Goal: Information Seeking & Learning: Learn about a topic

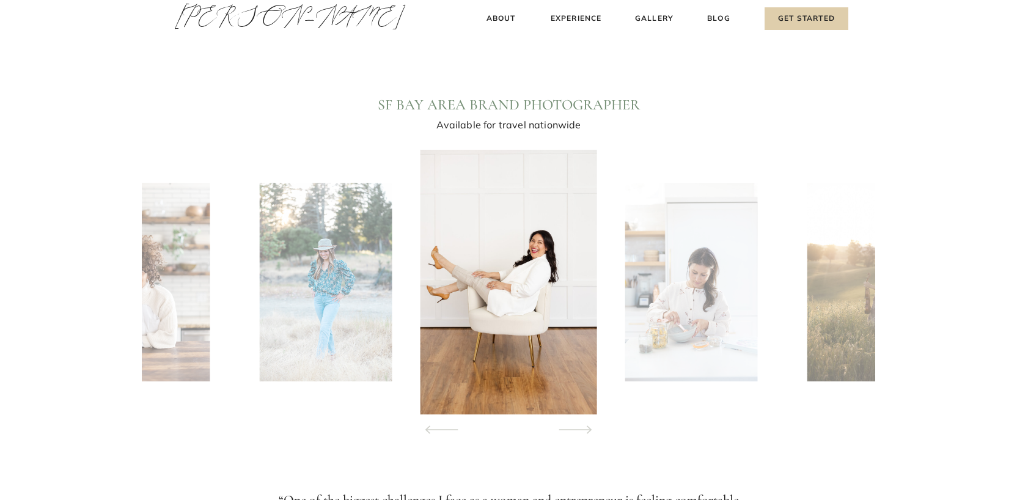
scroll to position [1128, 0]
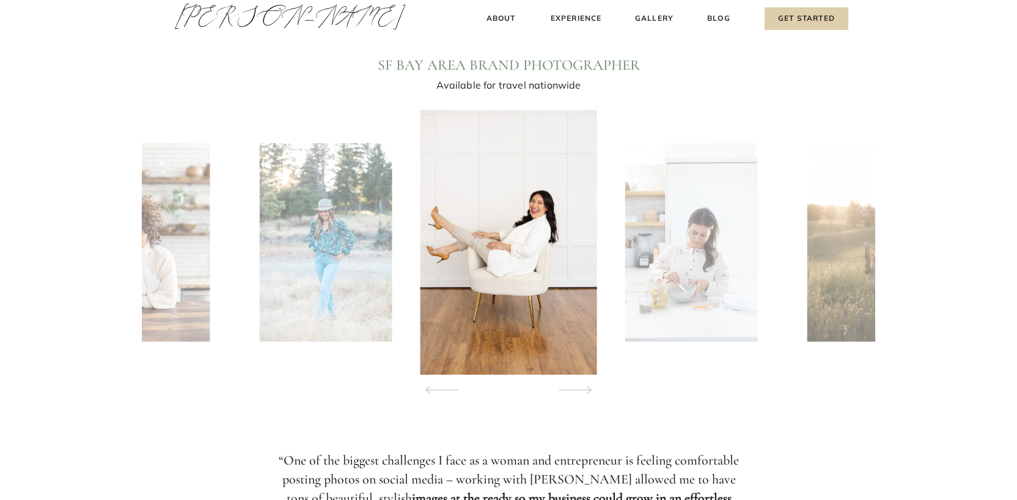
click at [579, 392] on icon at bounding box center [575, 389] width 56 height 43
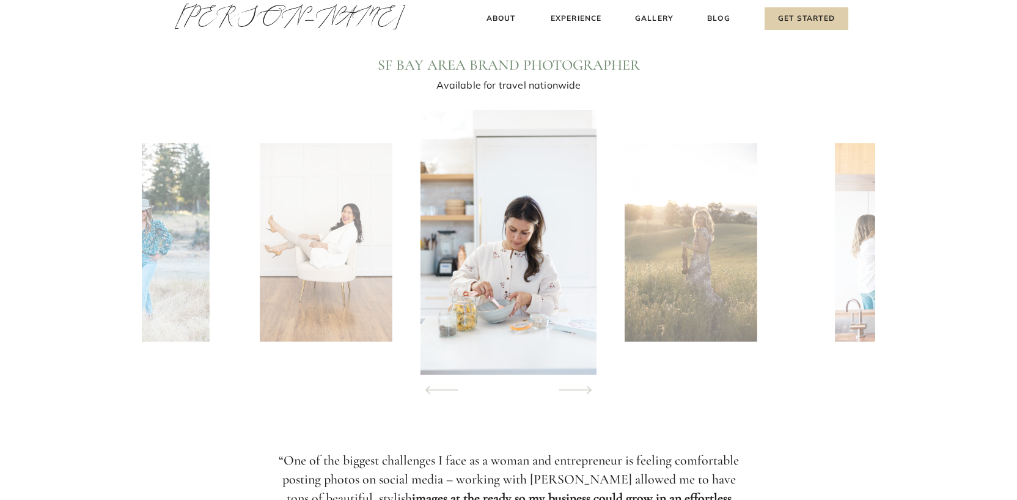
click at [579, 392] on icon at bounding box center [575, 389] width 56 height 43
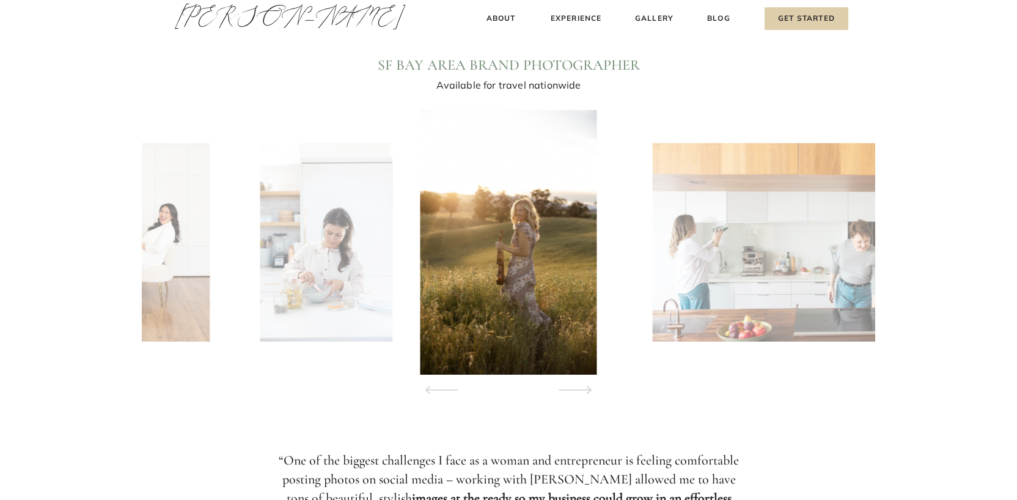
click at [579, 392] on icon at bounding box center [575, 389] width 56 height 43
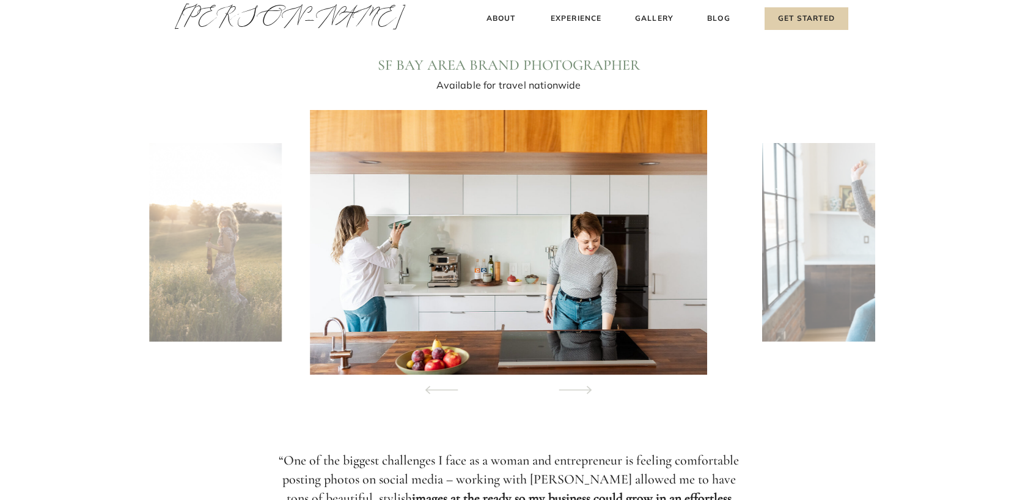
click at [579, 392] on icon at bounding box center [575, 389] width 56 height 43
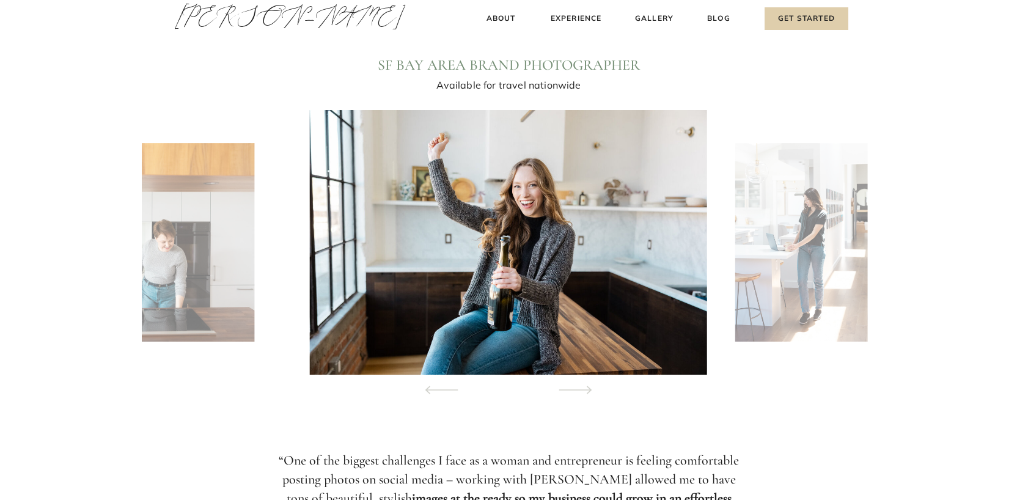
click at [579, 392] on icon at bounding box center [575, 389] width 56 height 43
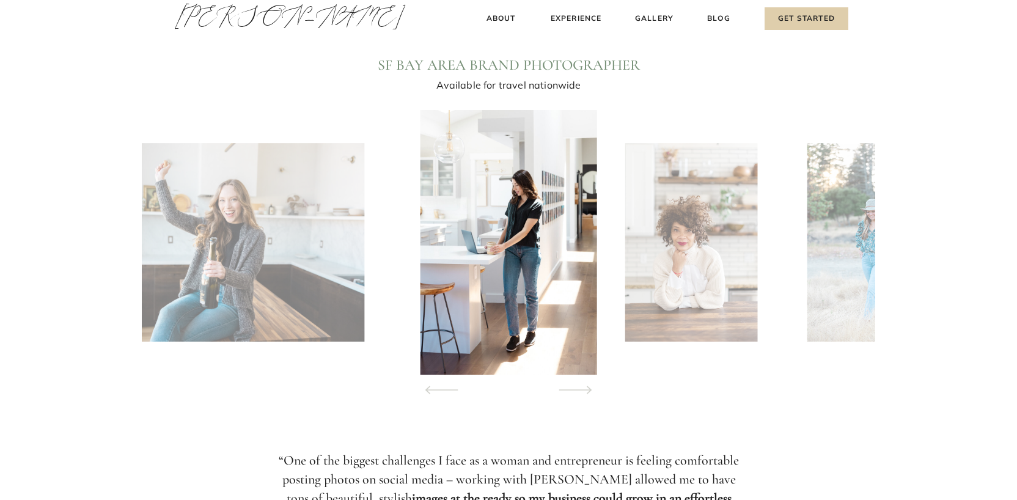
click at [579, 392] on icon at bounding box center [575, 389] width 56 height 43
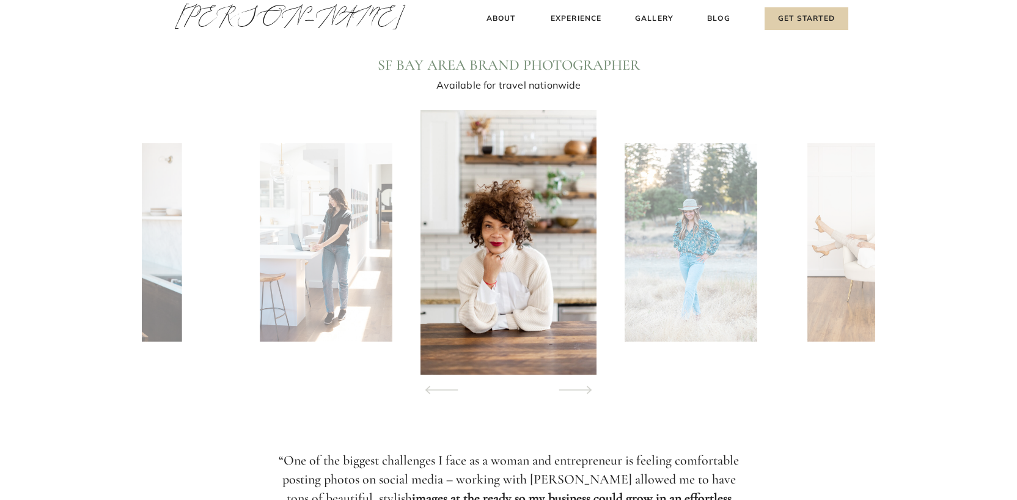
click at [579, 392] on icon at bounding box center [575, 389] width 56 height 43
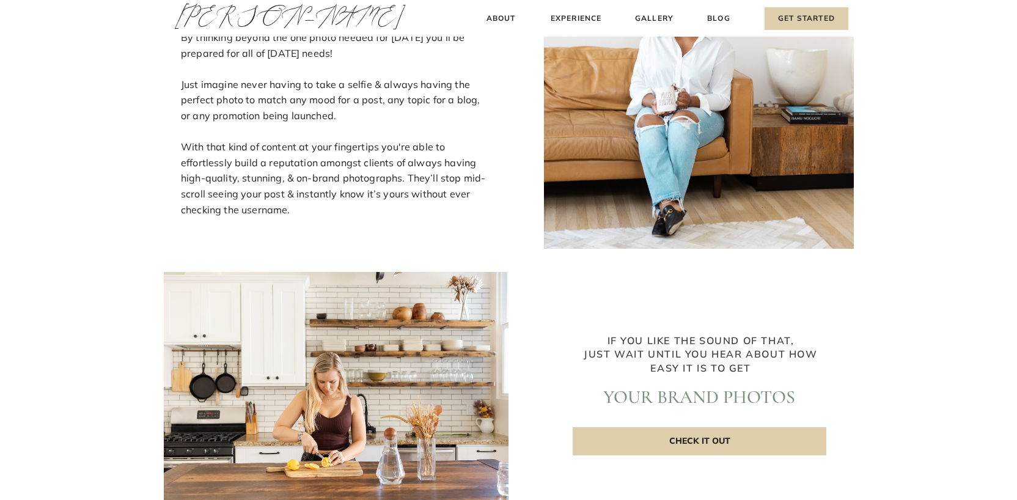
scroll to position [2593, 0]
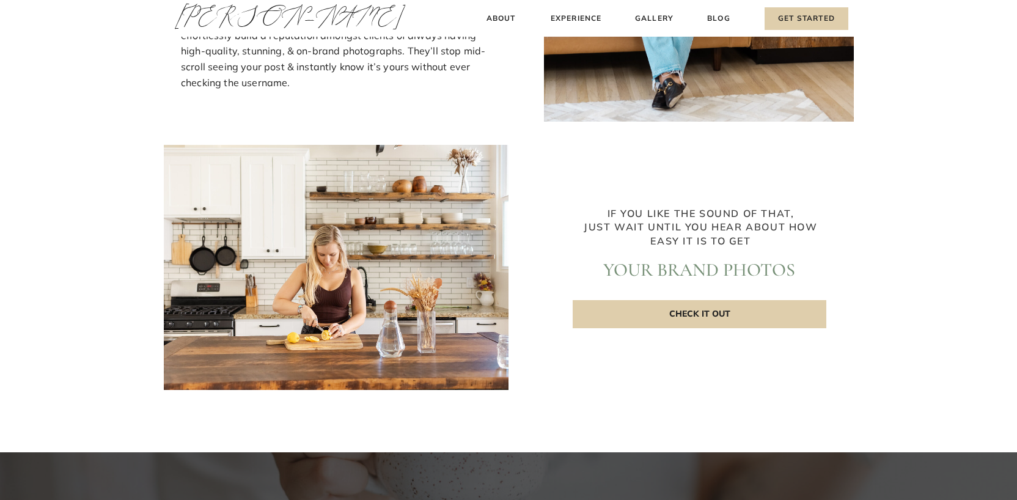
click at [734, 312] on p "Check it out" at bounding box center [699, 314] width 254 height 28
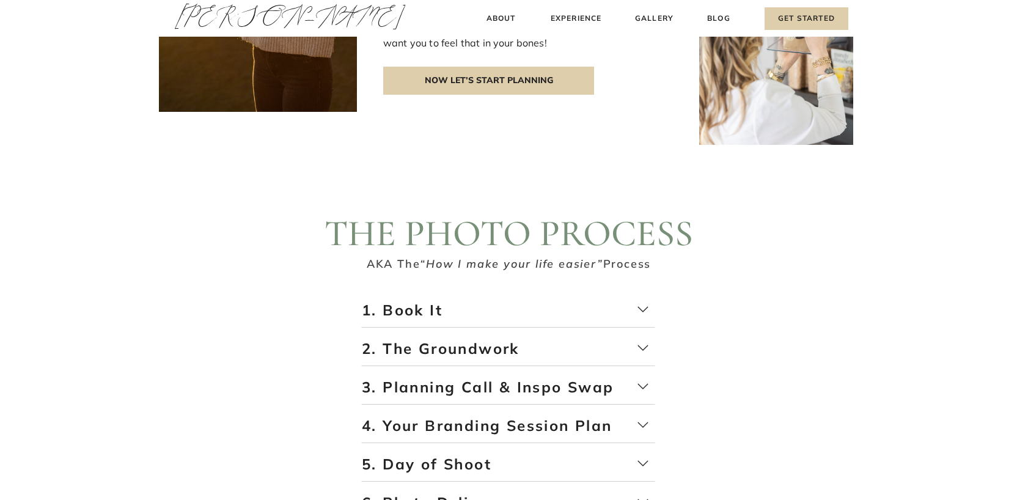
scroll to position [1954, 0]
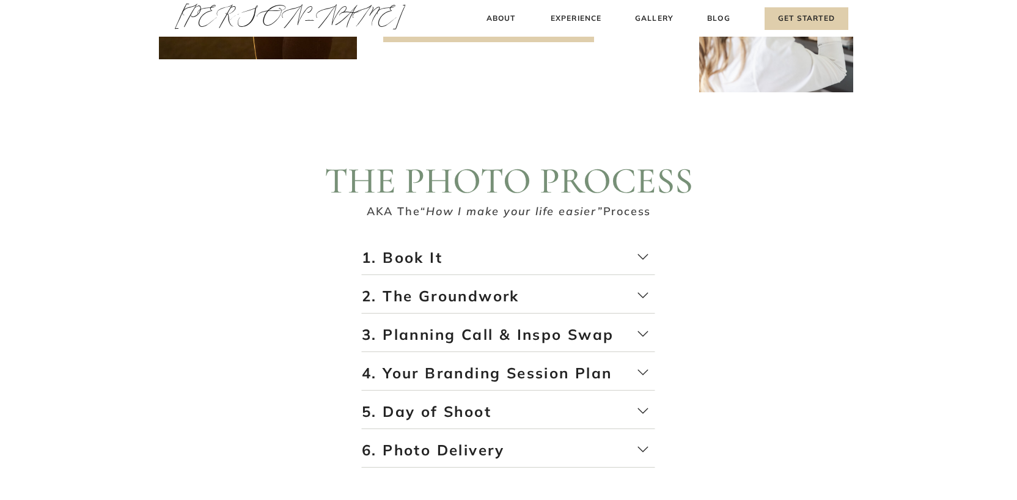
click at [642, 293] on p "2. The Groundwork" at bounding box center [508, 300] width 293 height 28
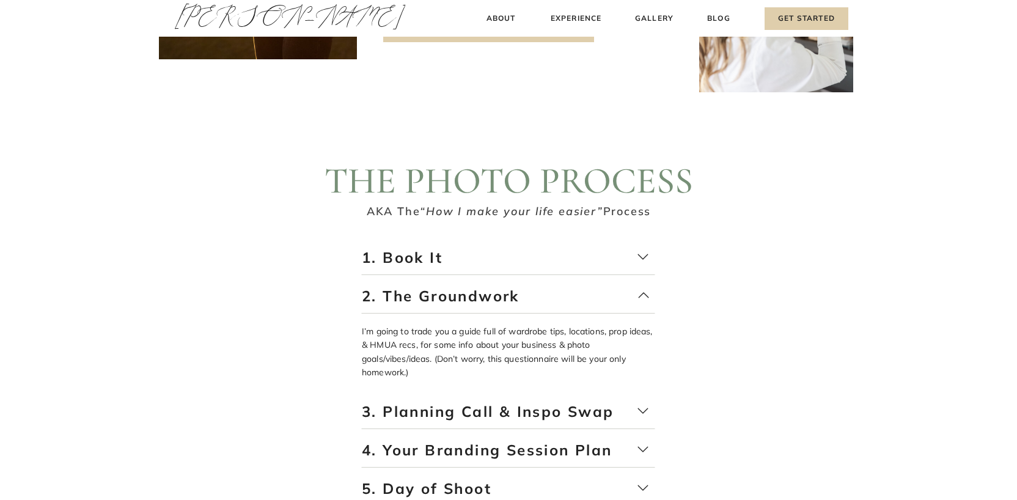
click at [640, 415] on p "3. Planning Call & Inspo Swap" at bounding box center [508, 415] width 293 height 28
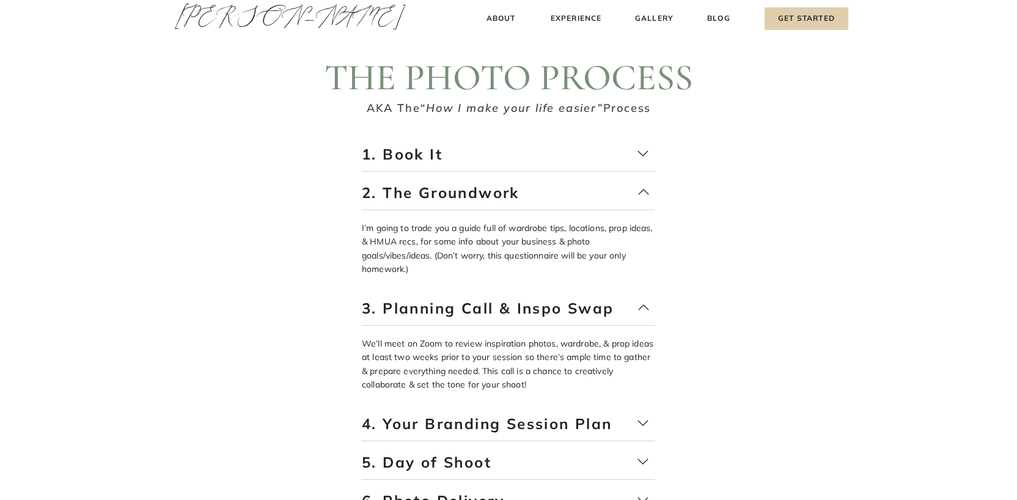
scroll to position [2068, 0]
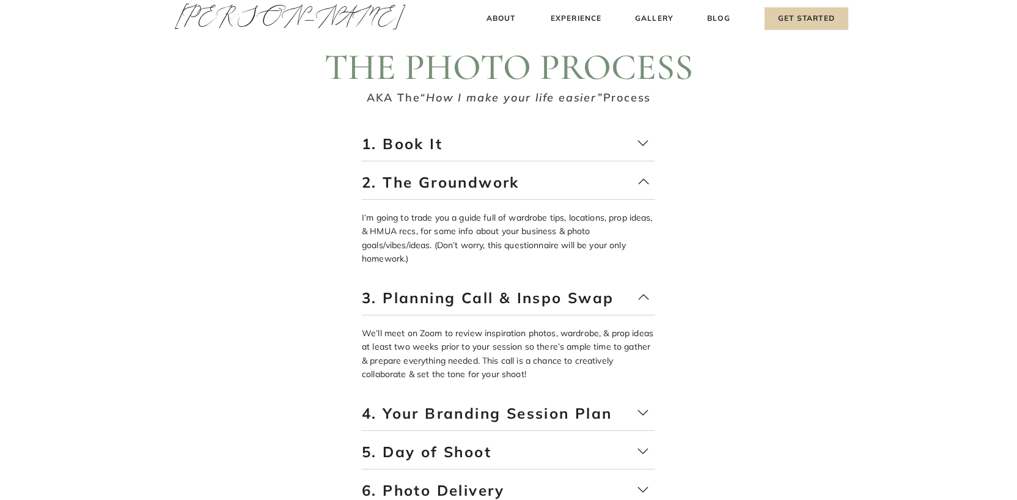
click at [641, 412] on p "4. Your Branding Session Plan" at bounding box center [508, 417] width 293 height 28
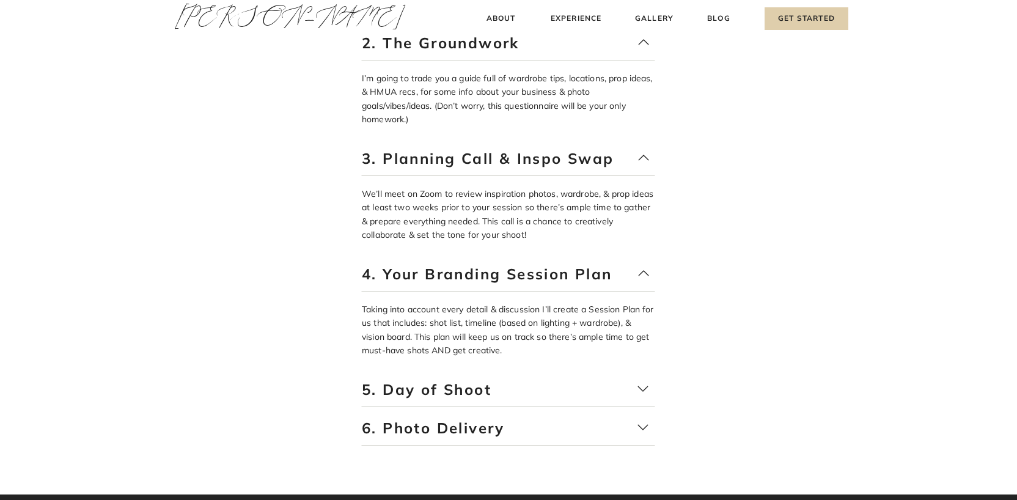
scroll to position [2235, 0]
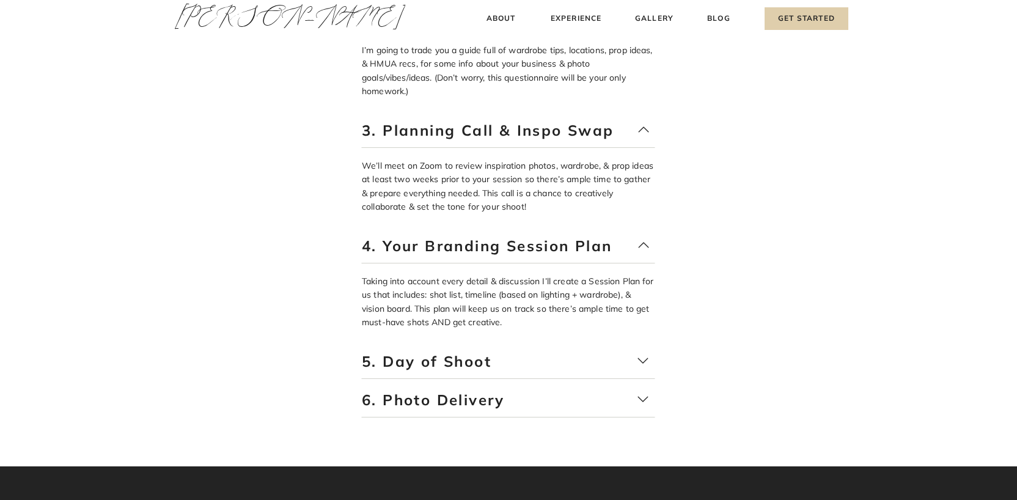
click at [640, 357] on p "5. Day of Shoot" at bounding box center [508, 365] width 293 height 28
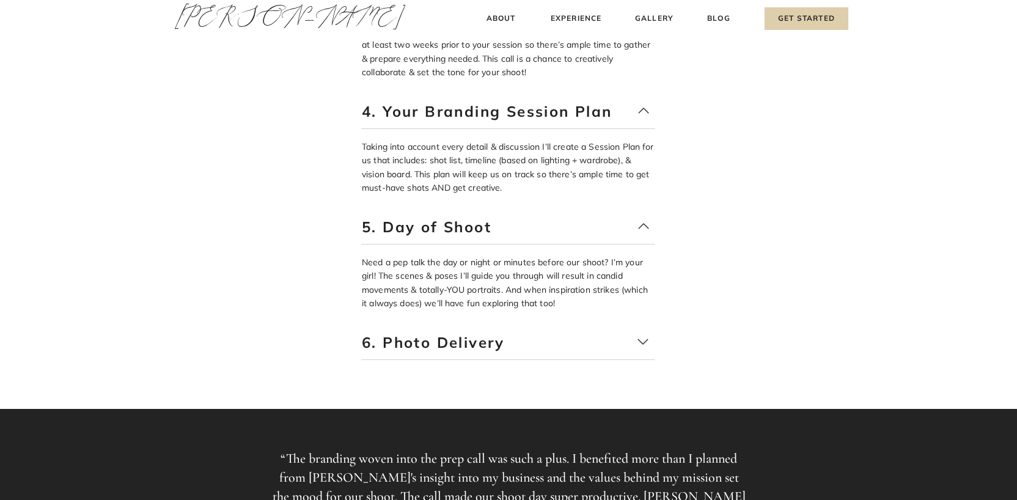
scroll to position [2383, 0]
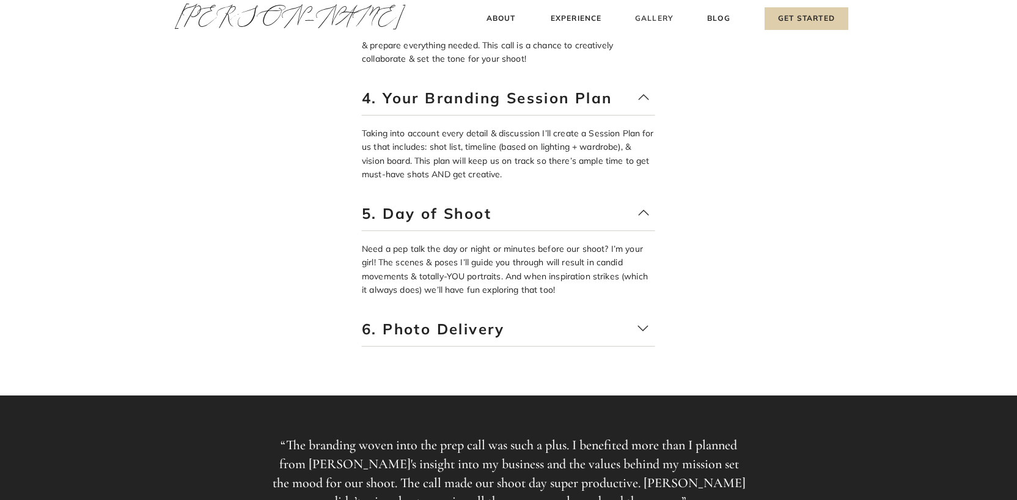
click at [659, 16] on h3 "Gallery" at bounding box center [654, 18] width 41 height 13
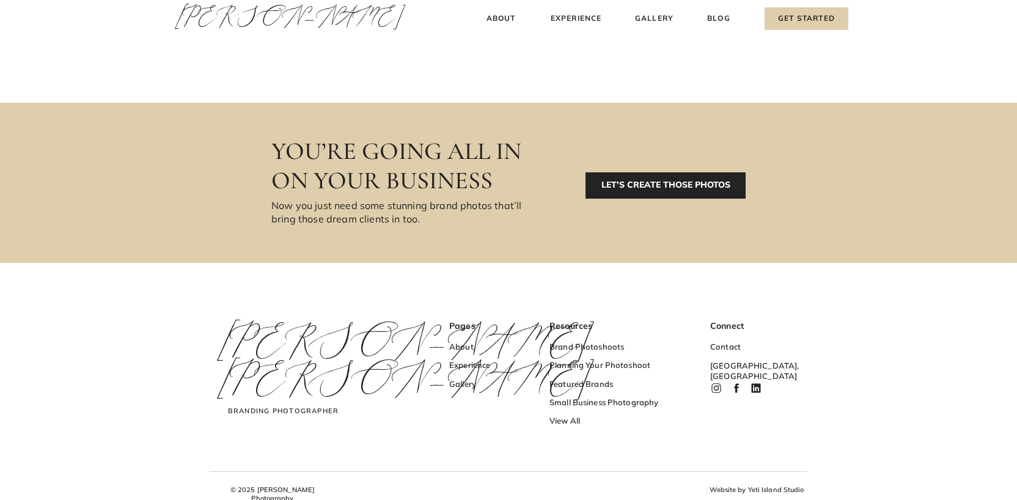
scroll to position [718, 0]
